Goal: Task Accomplishment & Management: Use online tool/utility

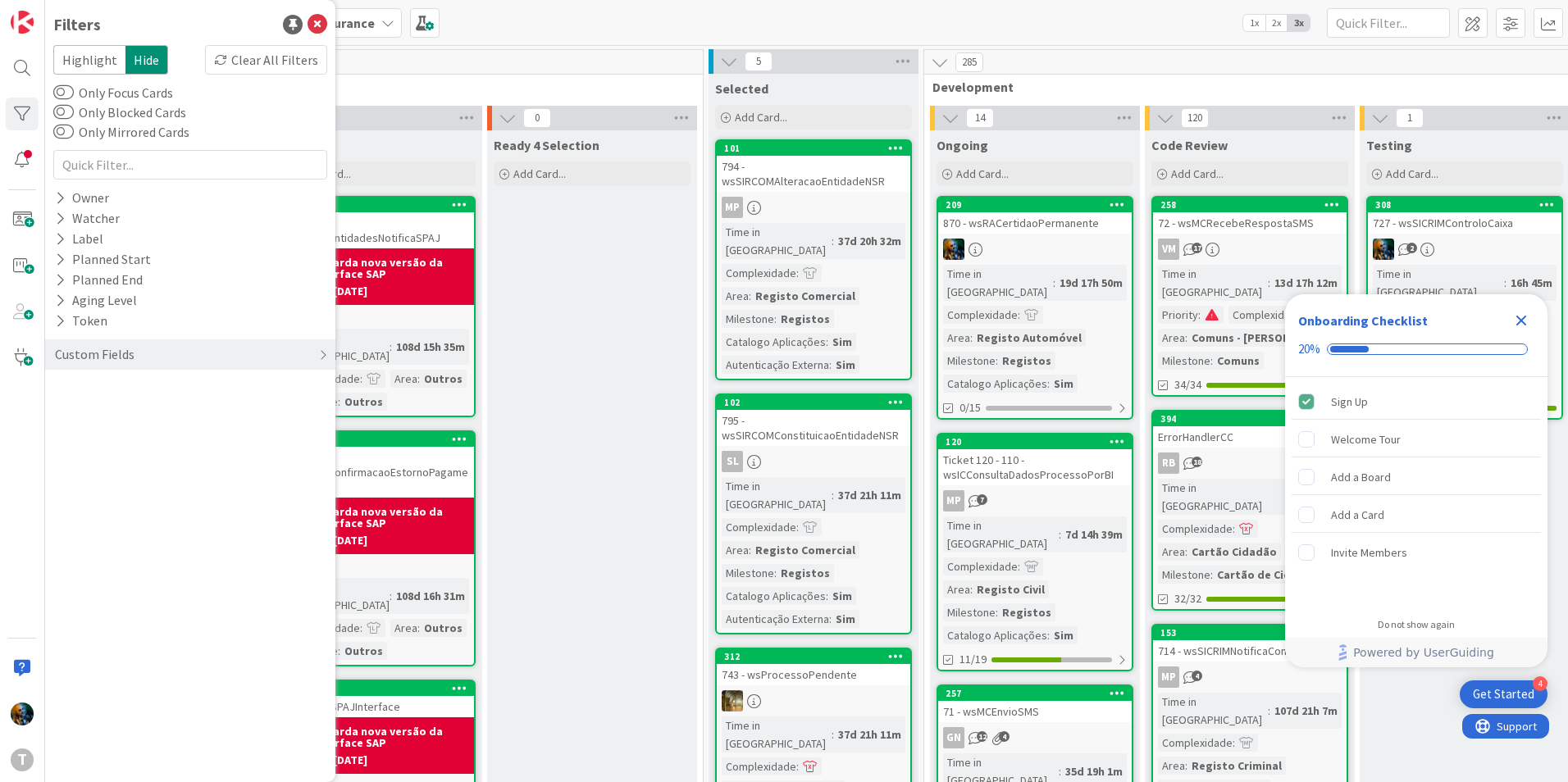
click at [1525, 317] on icon "Close Checklist" at bounding box center [1521, 321] width 11 height 11
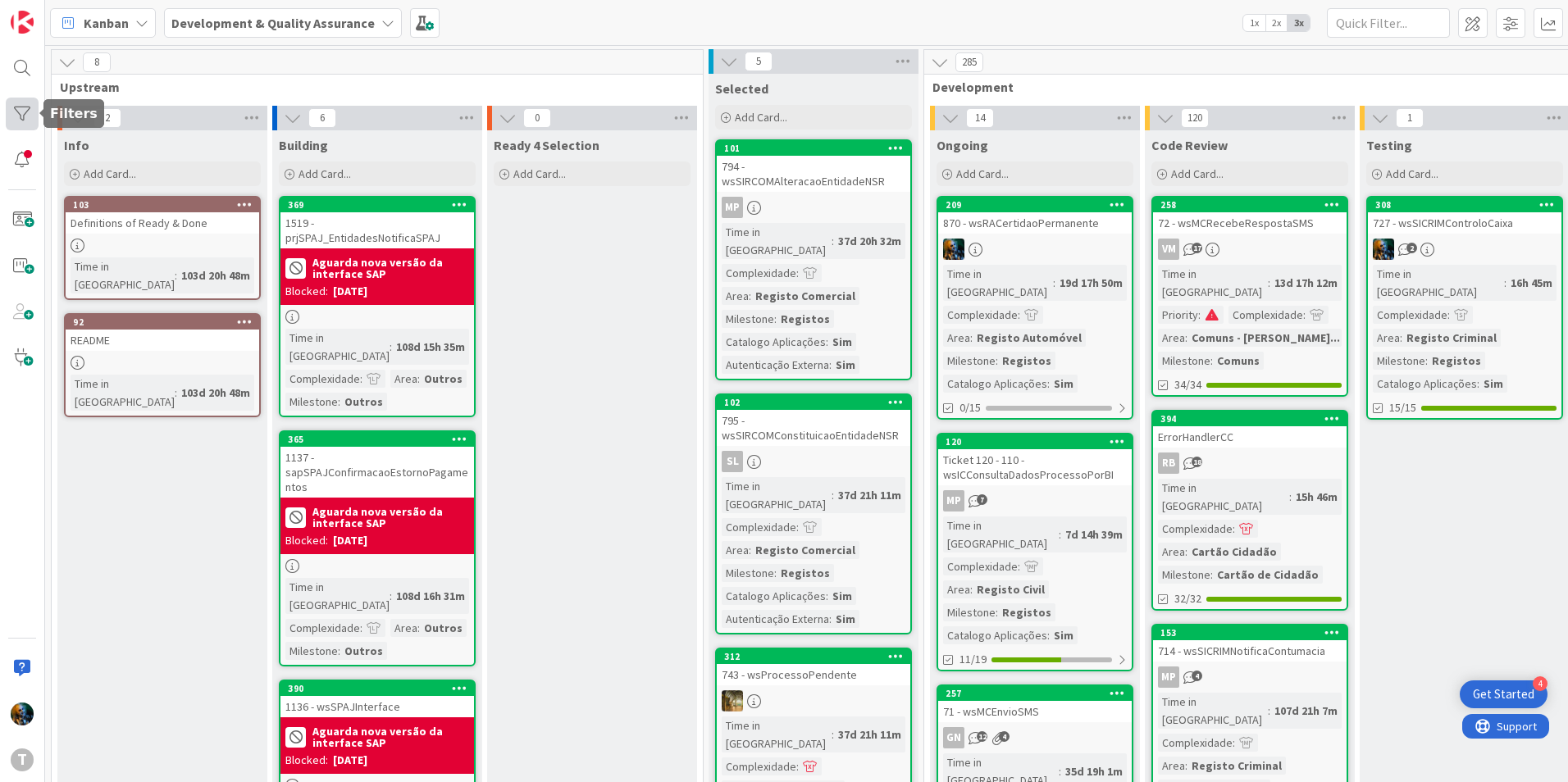
click at [17, 113] on div at bounding box center [21, 113] width 33 height 33
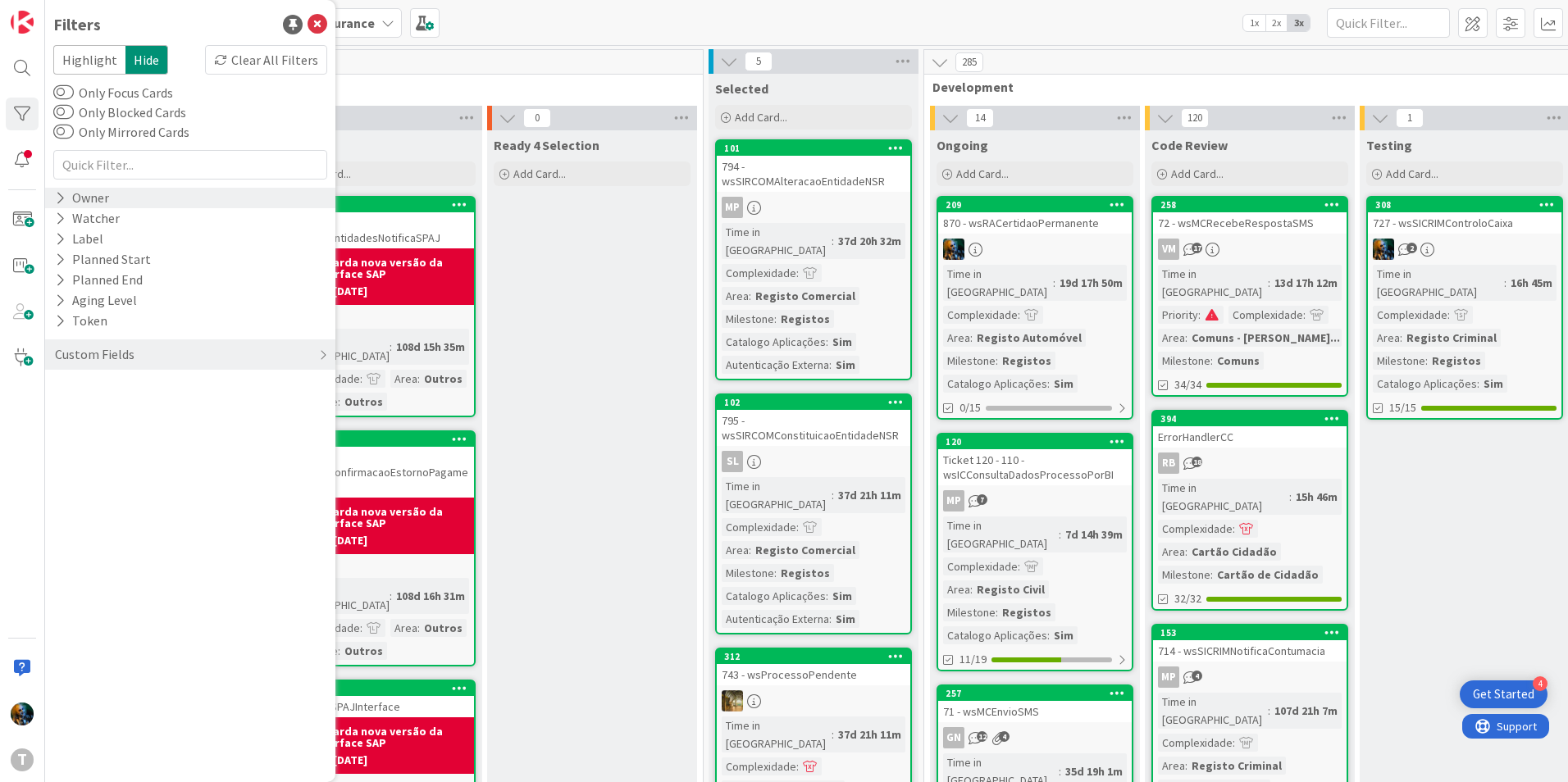
click at [69, 197] on div "Owner" at bounding box center [82, 197] width 58 height 20
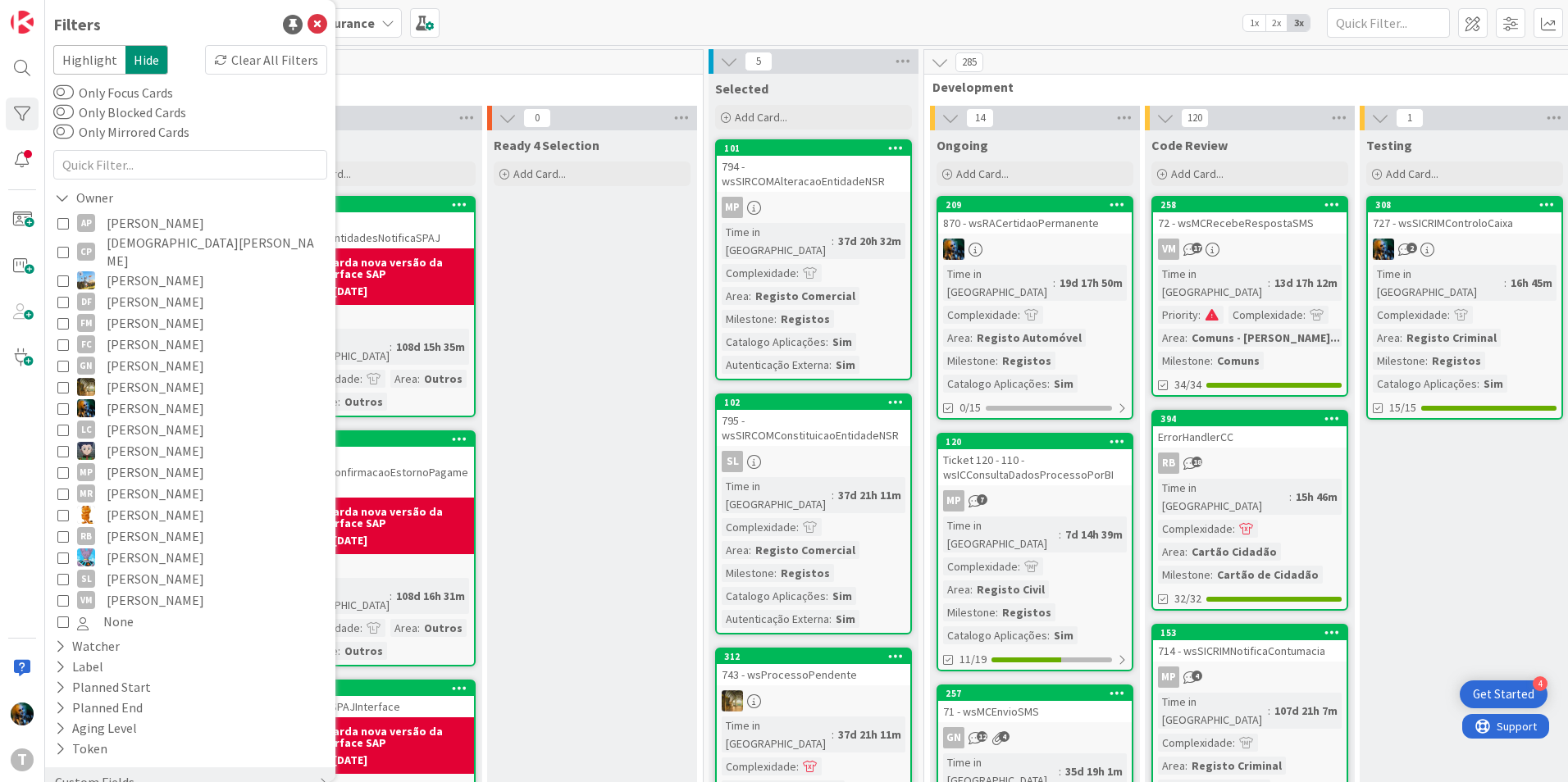
click at [60, 402] on icon at bounding box center [63, 407] width 12 height 12
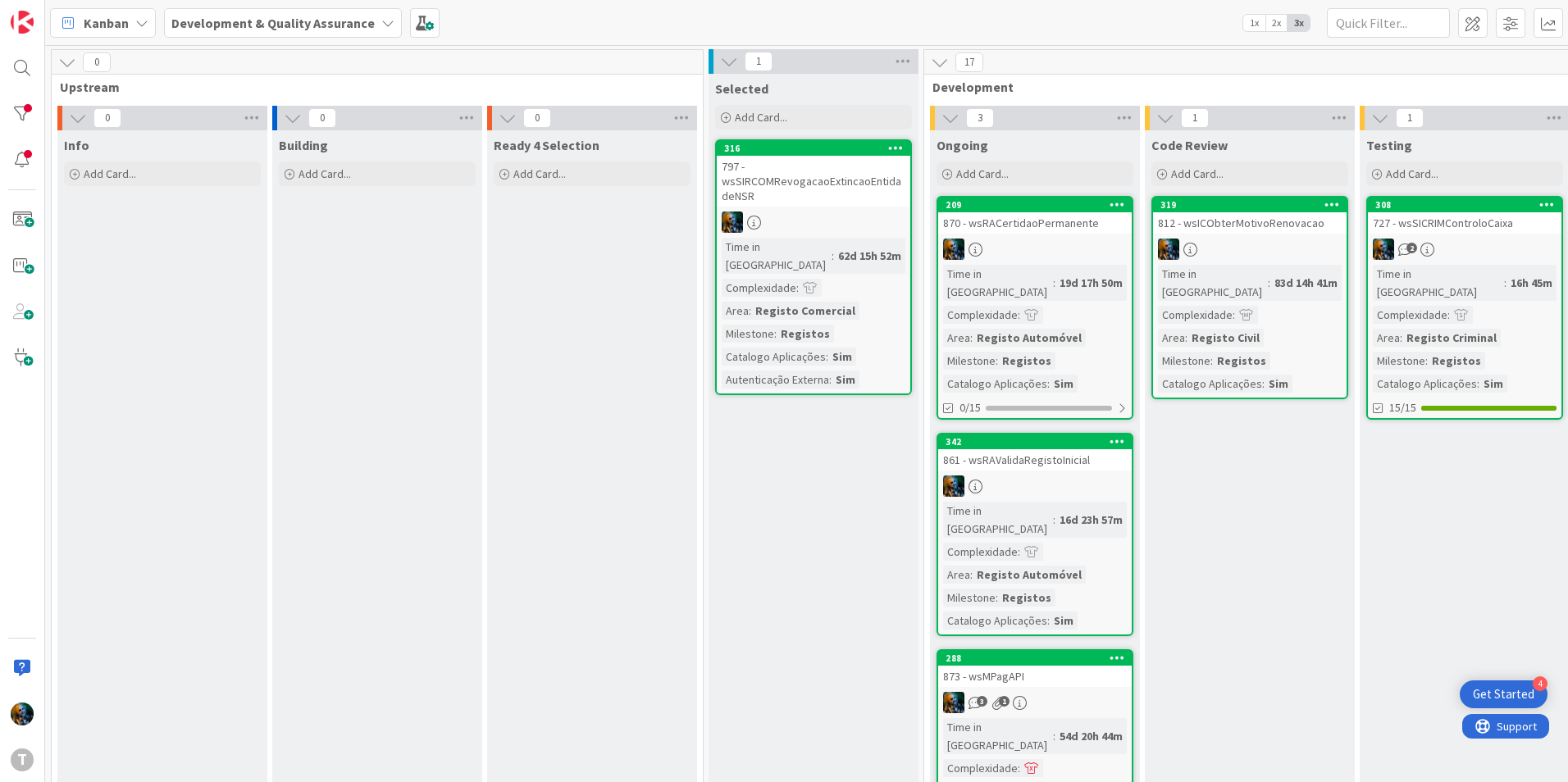
click at [993, 227] on div "870 - wsRACertidaoPermanente" at bounding box center [1035, 223] width 193 height 21
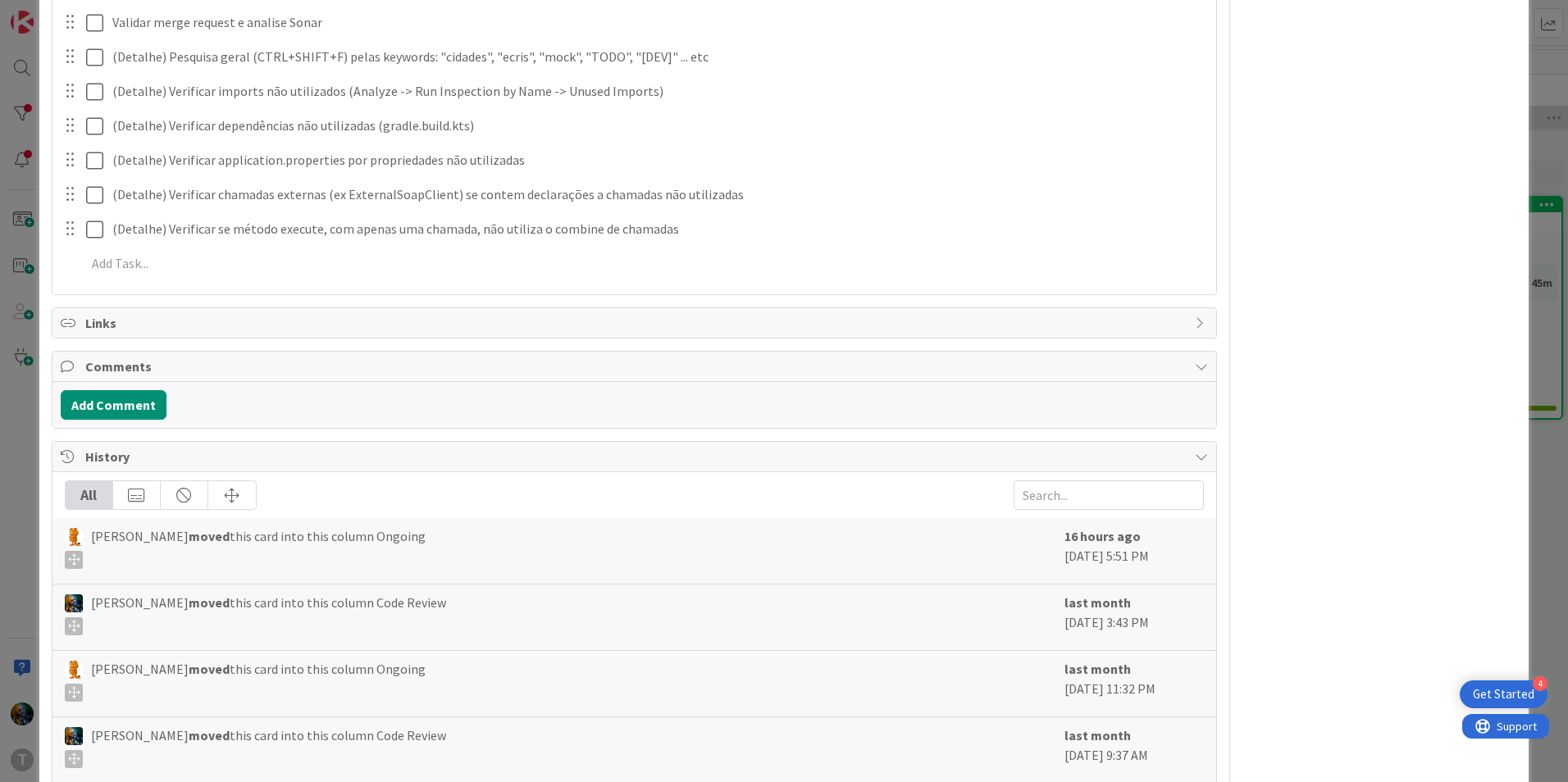
scroll to position [766, 0]
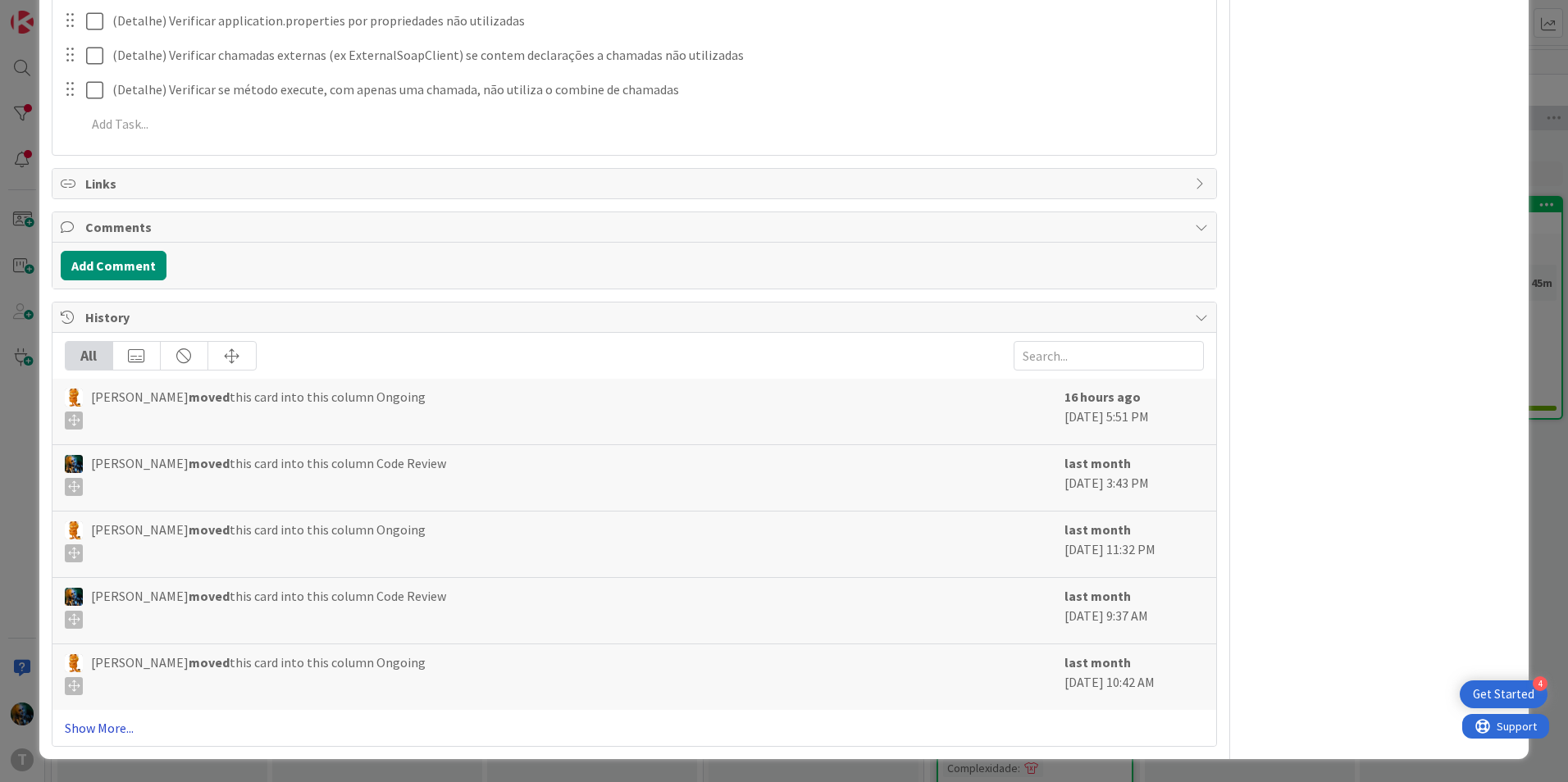
click at [82, 727] on link "Show More..." at bounding box center [634, 728] width 1139 height 19
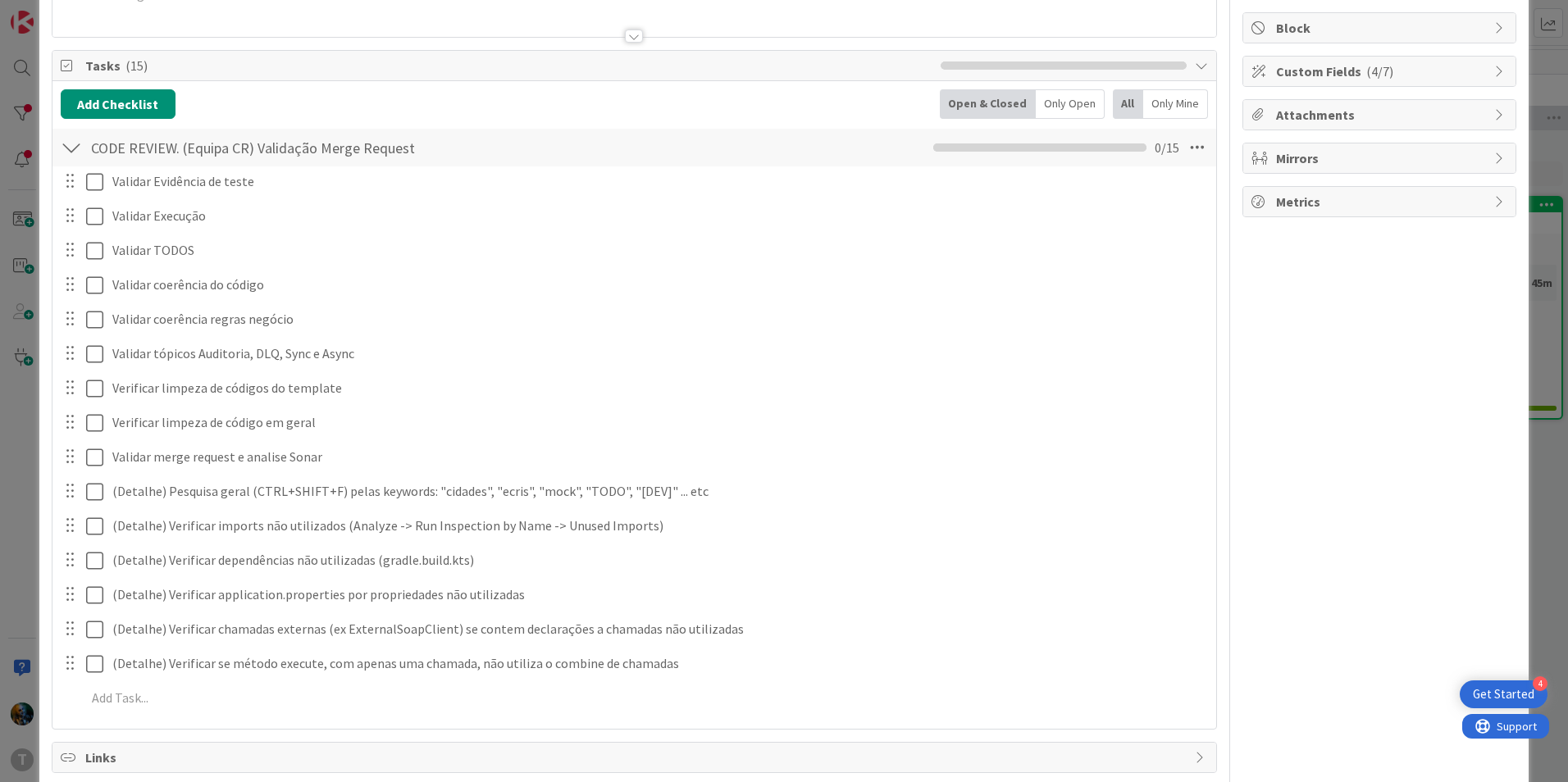
scroll to position [0, 0]
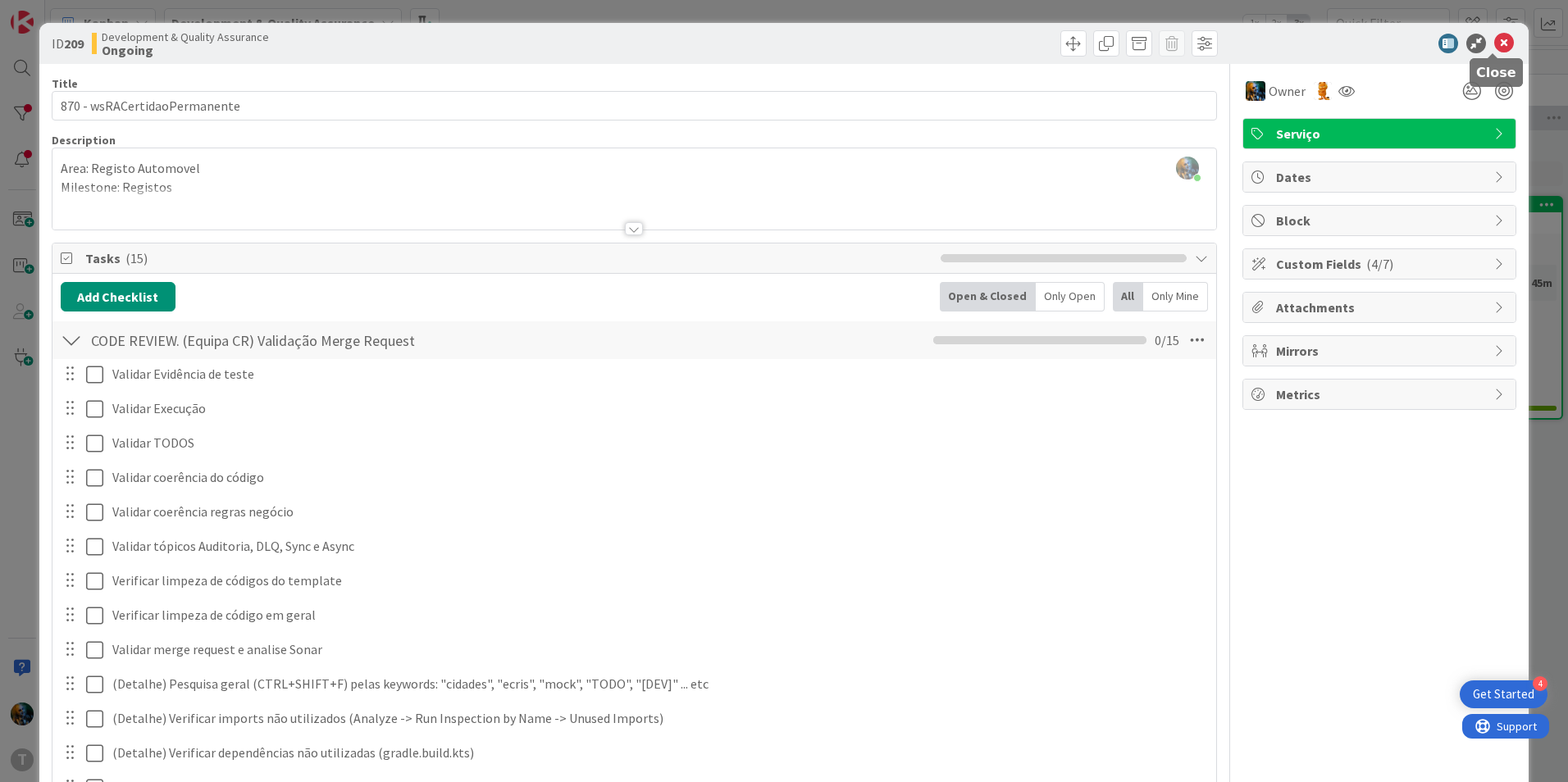
click at [1494, 51] on icon at bounding box center [1503, 43] width 19 height 19
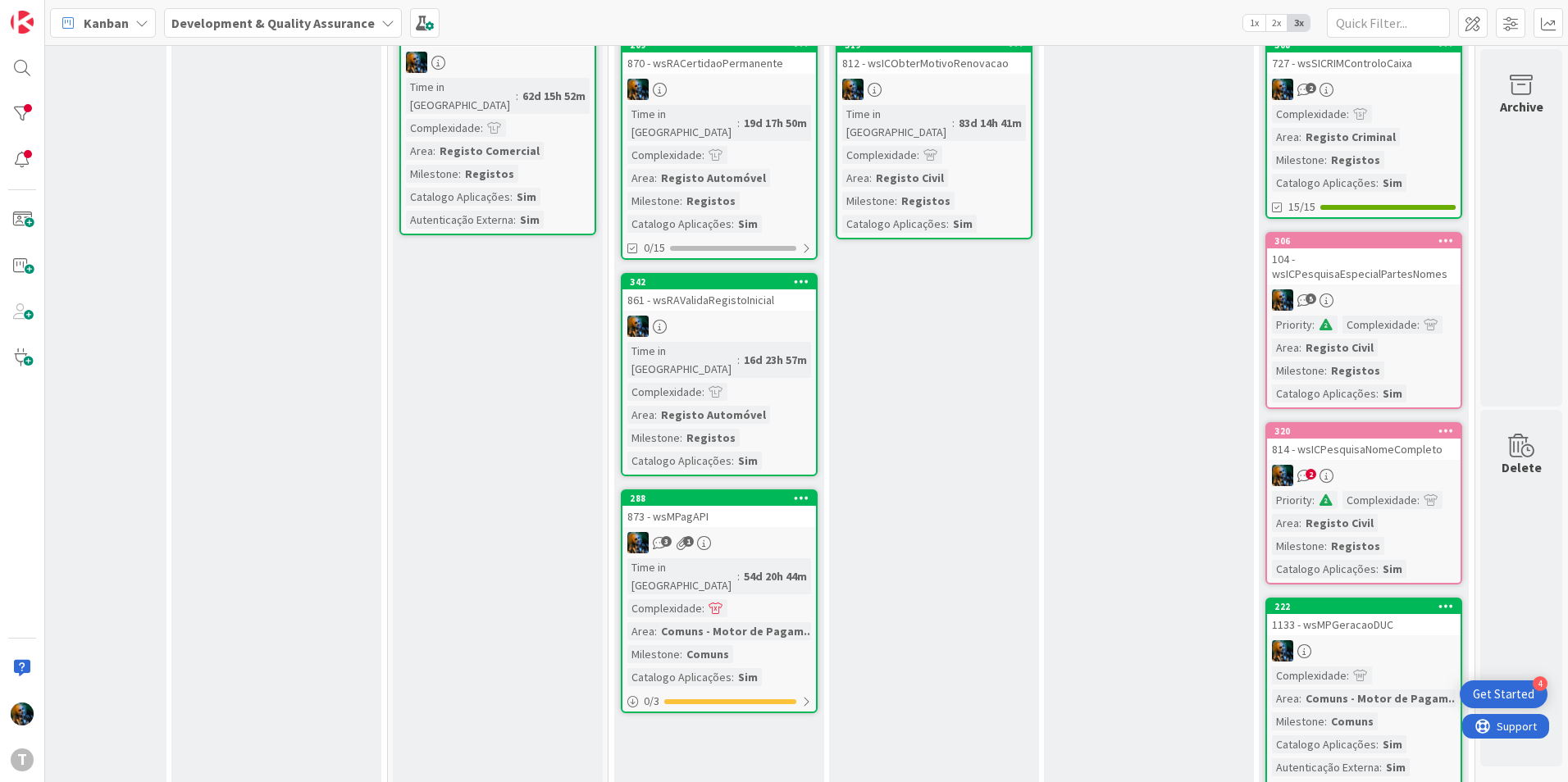
scroll to position [82, 322]
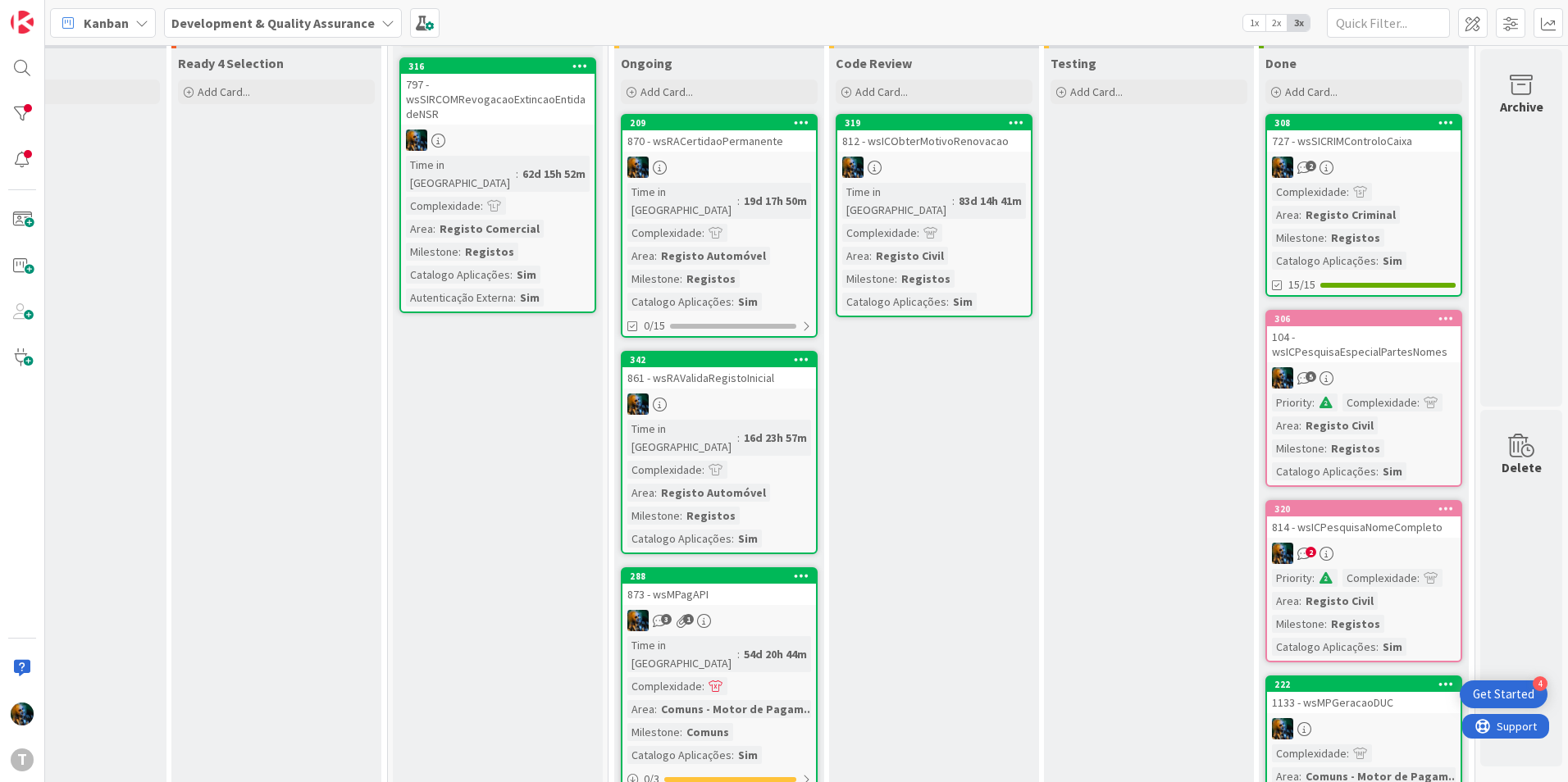
drag, startPoint x: 875, startPoint y: 399, endPoint x: 880, endPoint y: 412, distance: 13.9
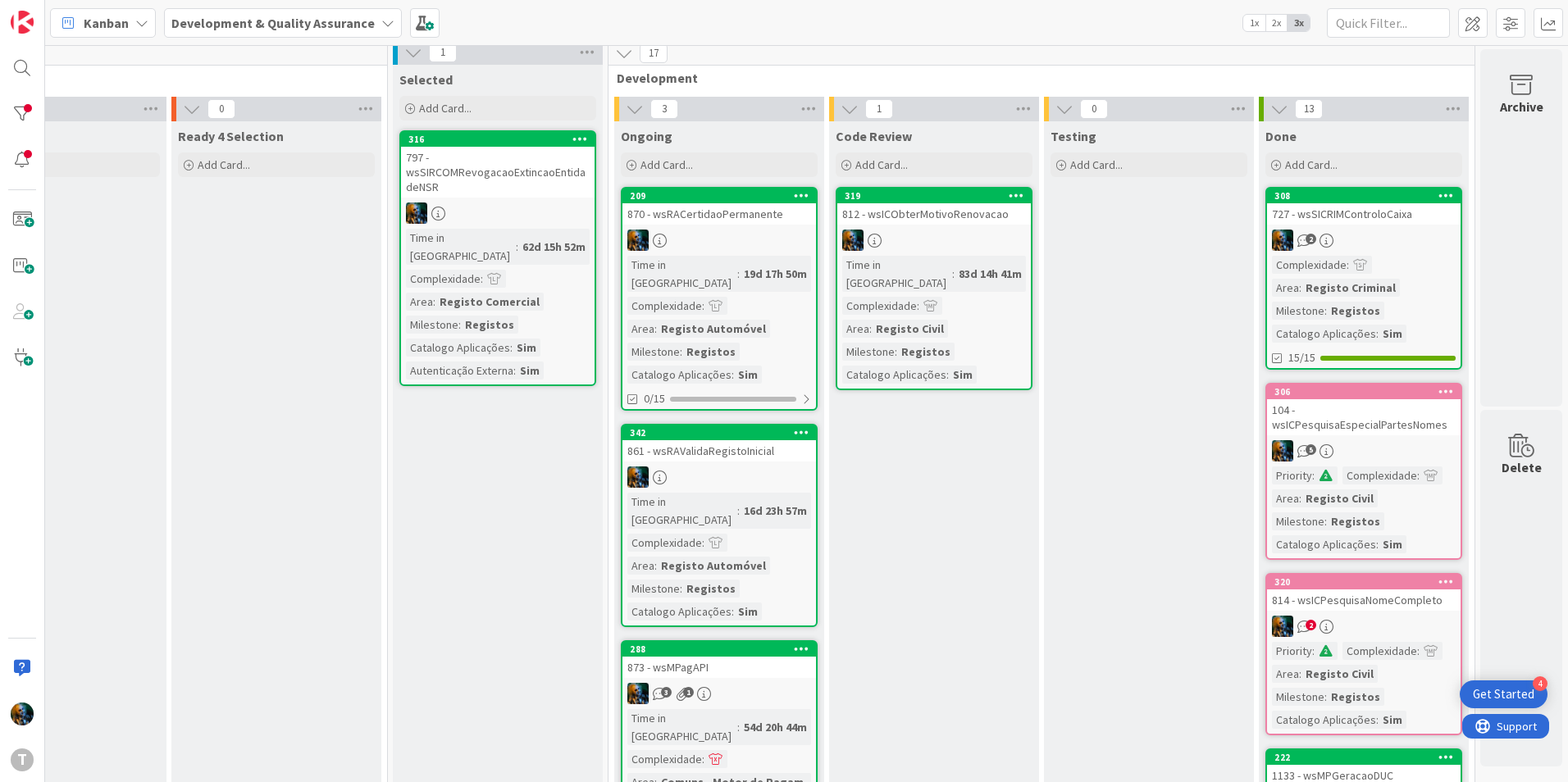
scroll to position [0, 322]
